Goal: Find specific page/section: Find specific page/section

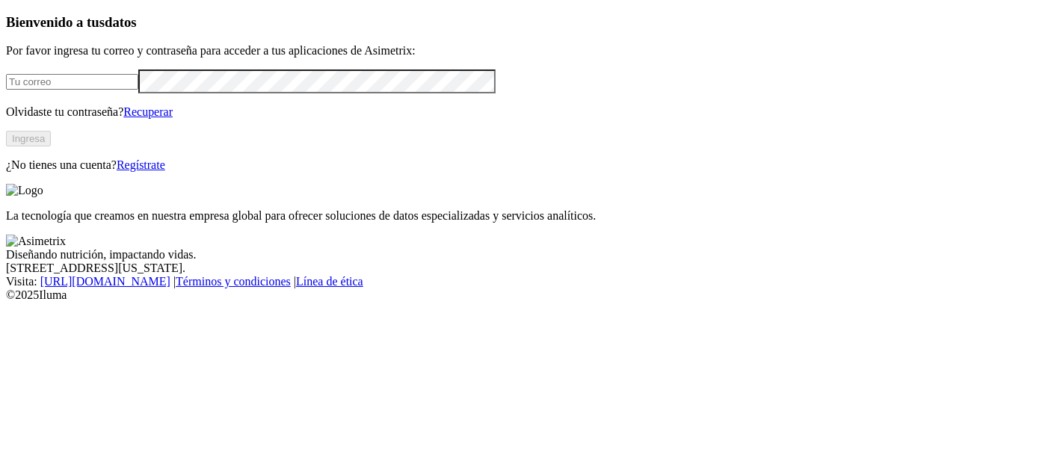
type input "juan.riano@aliar.com.co"
click at [51, 146] on button "Ingresa" at bounding box center [28, 139] width 45 height 16
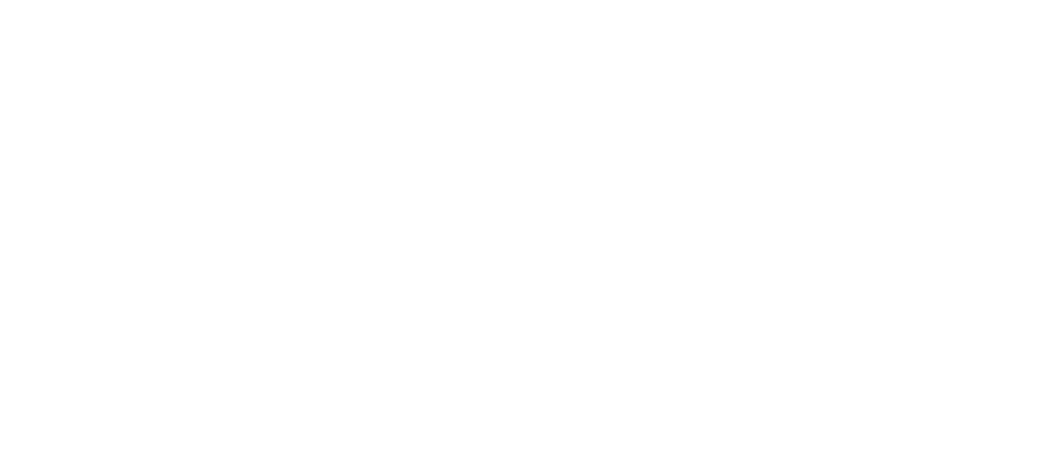
drag, startPoint x: 303, startPoint y: 240, endPoint x: 505, endPoint y: 355, distance: 232.9
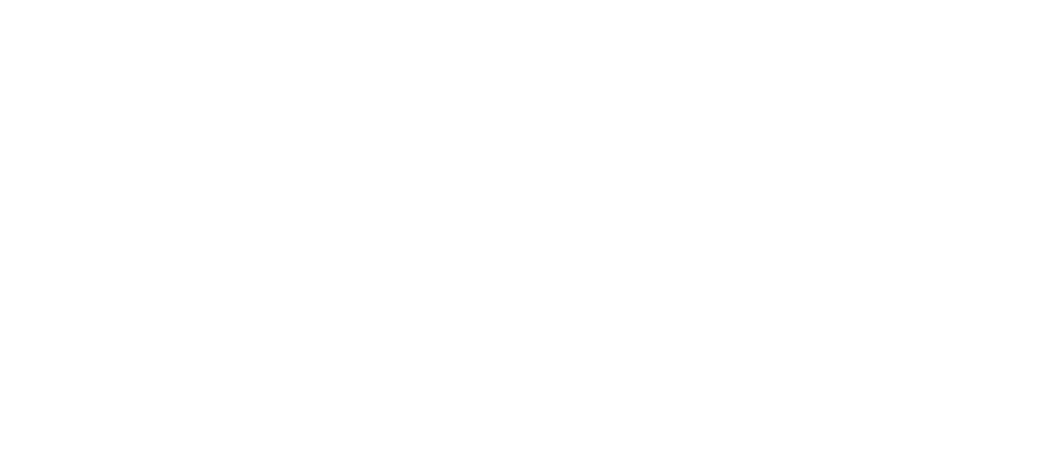
scroll to position [0, 0]
click at [31, 282] on icon at bounding box center [29, 305] width 46 height 46
